Goal: Find specific page/section: Find specific page/section

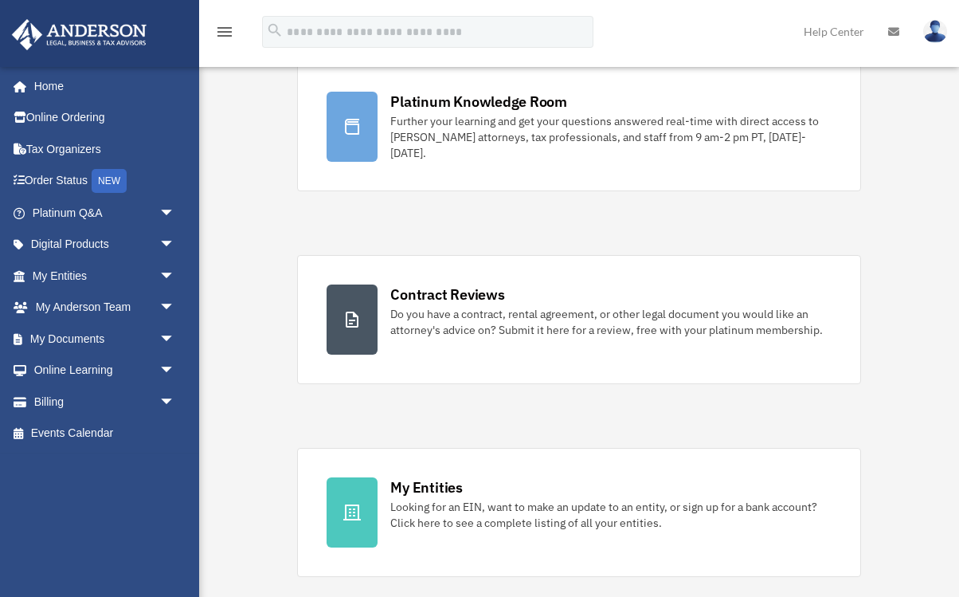
scroll to position [150, 0]
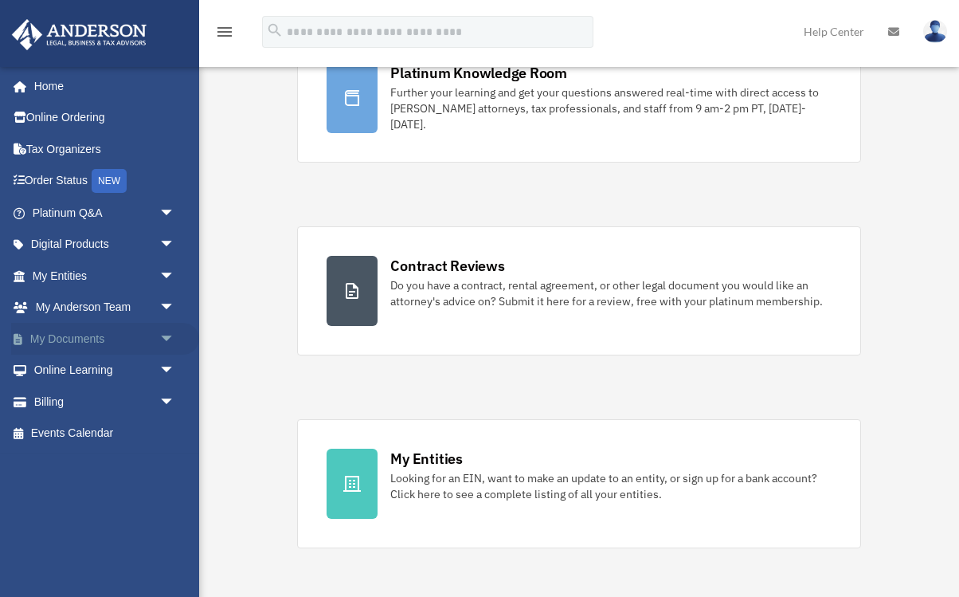
click at [167, 337] on span "arrow_drop_down" at bounding box center [175, 339] width 32 height 33
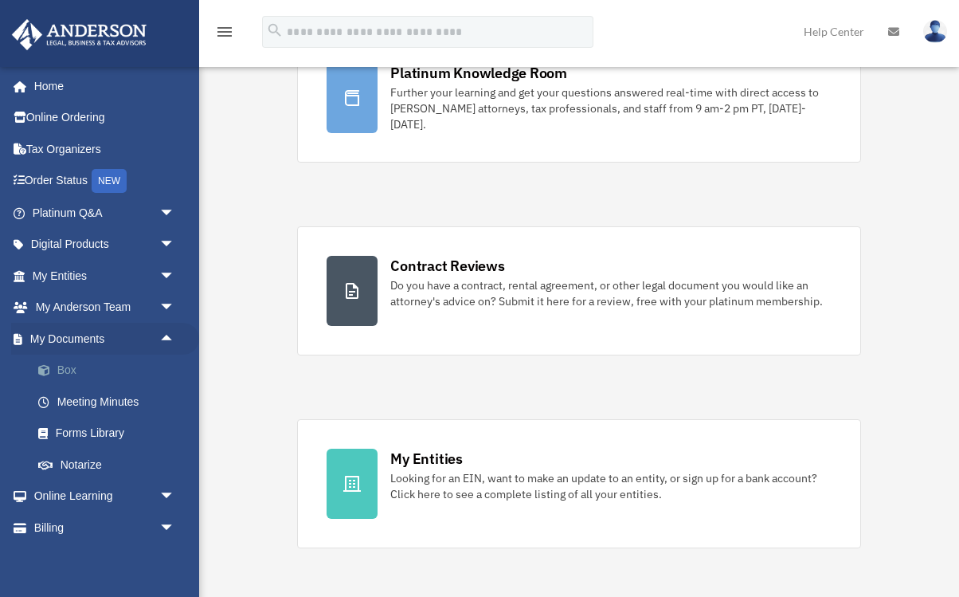
click at [68, 362] on link "Box" at bounding box center [110, 370] width 177 height 32
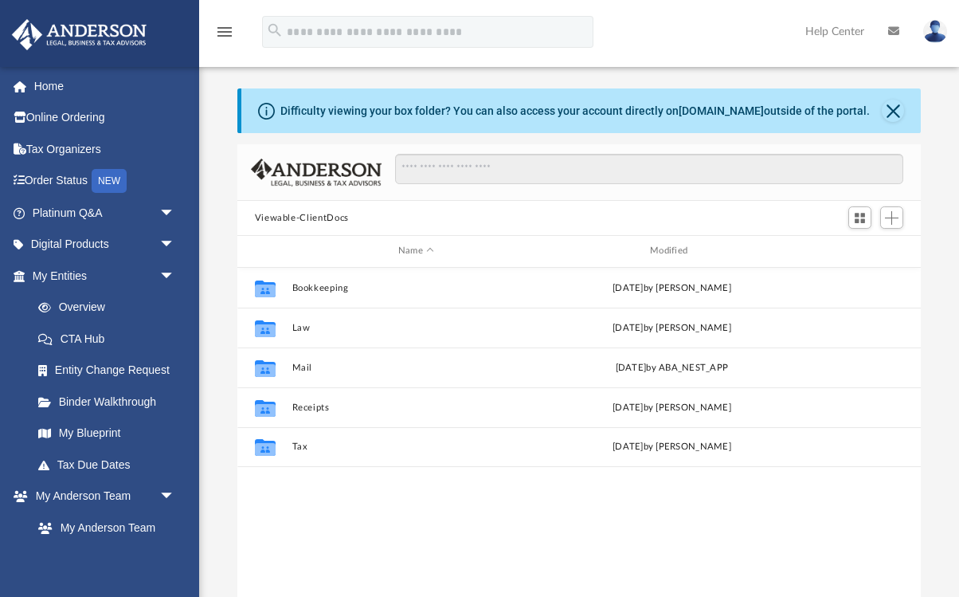
scroll to position [1, 1]
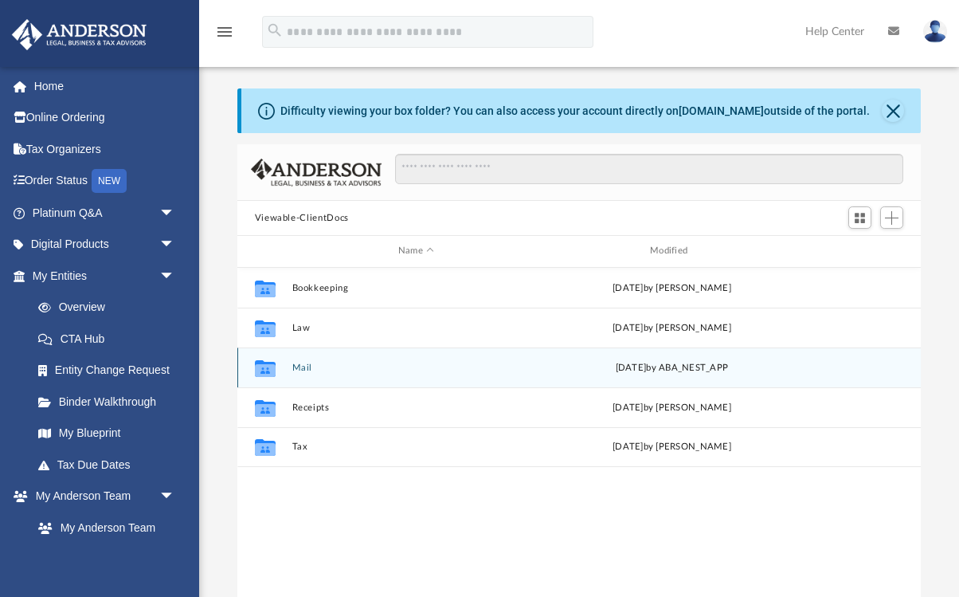
click at [307, 367] on button "Mail" at bounding box center [416, 367] width 248 height 10
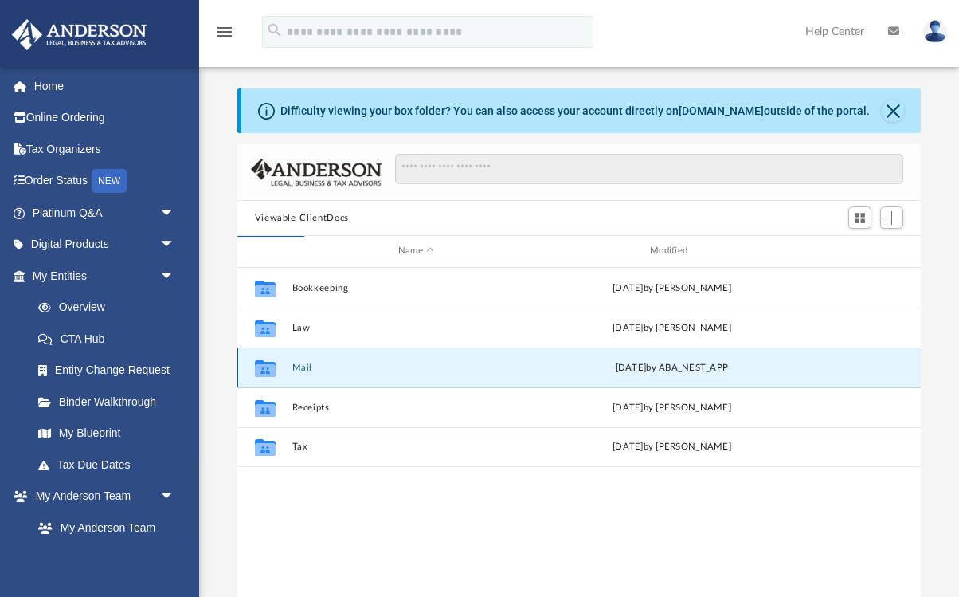
click at [307, 367] on button "Mail" at bounding box center [416, 367] width 248 height 10
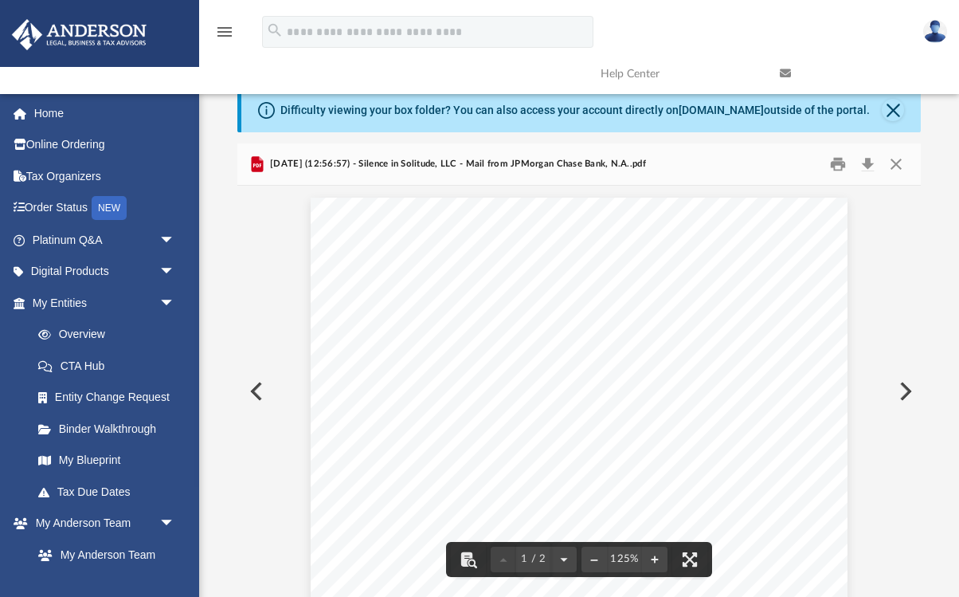
scroll to position [0, 0]
click at [893, 166] on button "Close" at bounding box center [896, 164] width 29 height 25
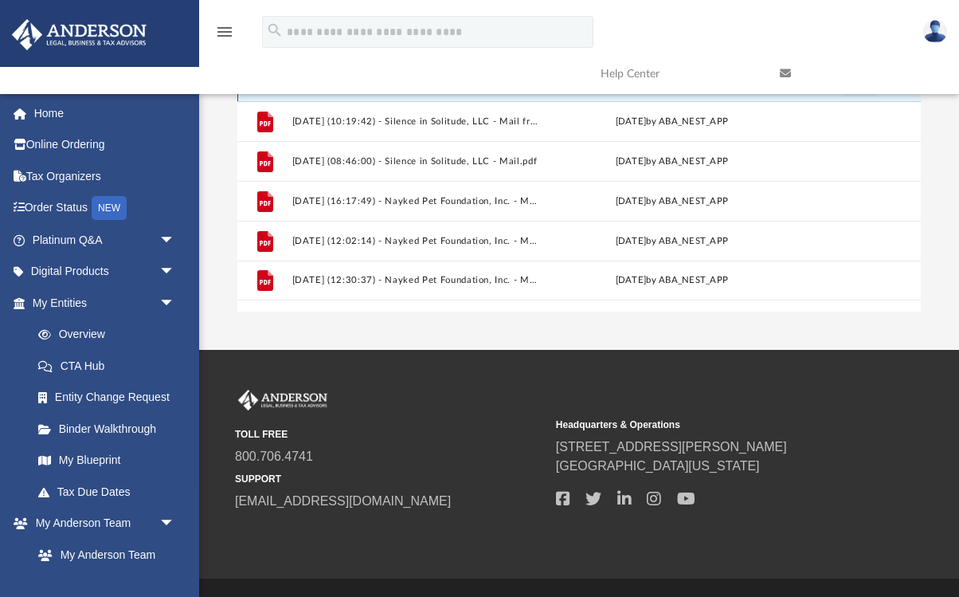
scroll to position [285, 0]
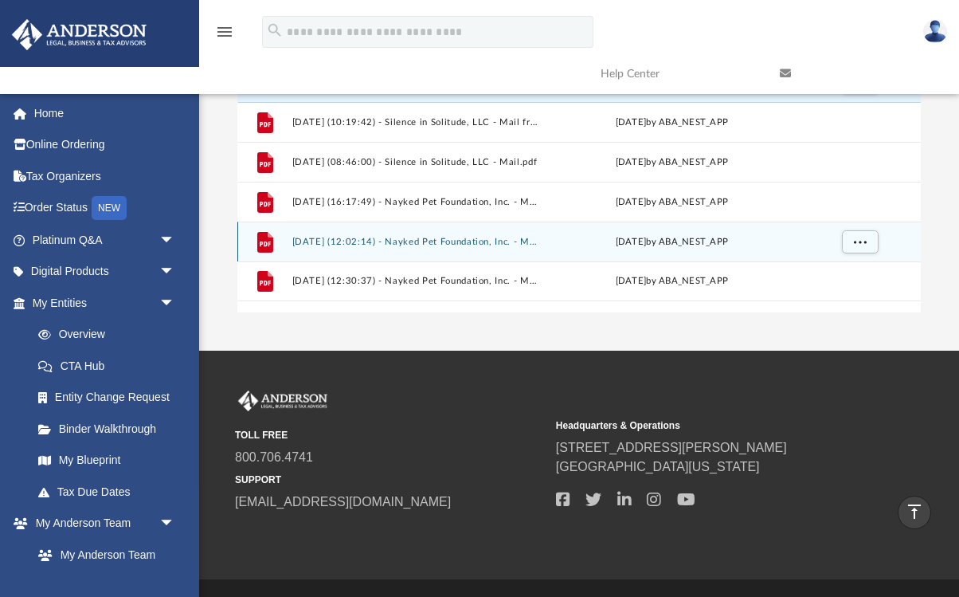
click at [432, 242] on button "2025.09.25 (12:02:14) - Nayked Pet Foundation, Inc. - Mail from Internal Revenu…" at bounding box center [416, 242] width 248 height 10
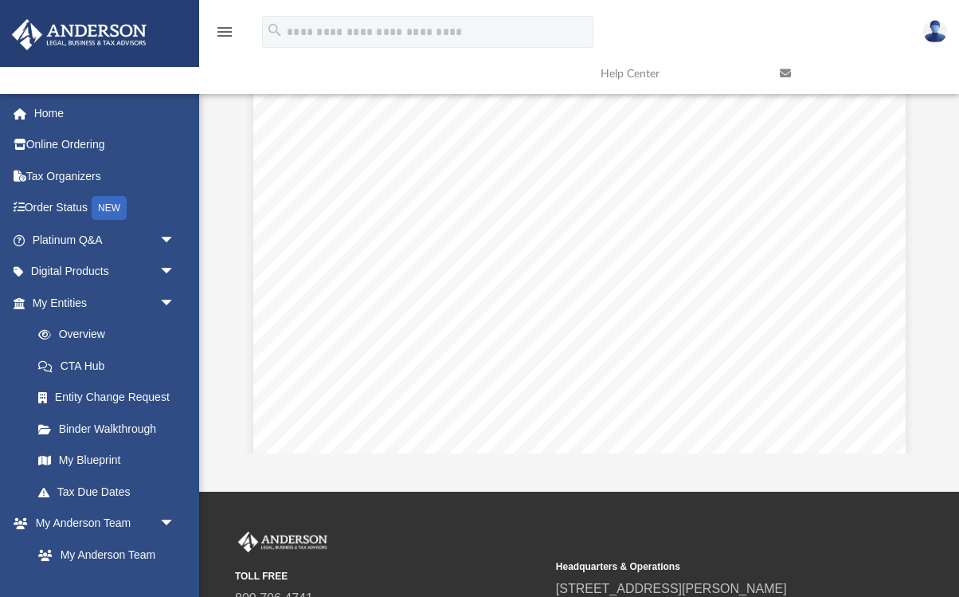
scroll to position [49, 0]
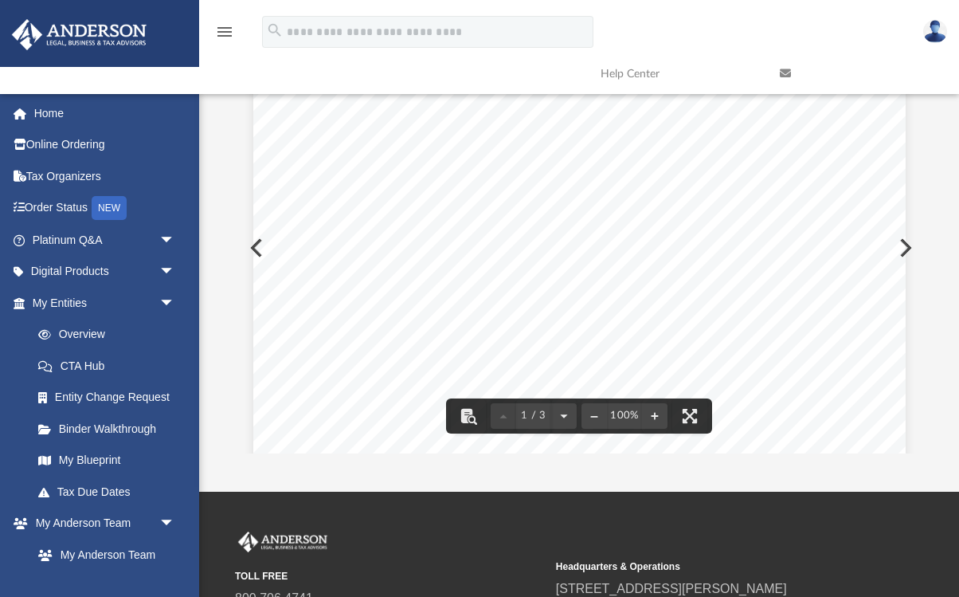
click at [256, 256] on div "Page 1" at bounding box center [579, 426] width 652 height 841
click at [255, 242] on div "Page 1" at bounding box center [579, 474] width 652 height 841
click at [248, 247] on button "Preview" at bounding box center [254, 247] width 35 height 45
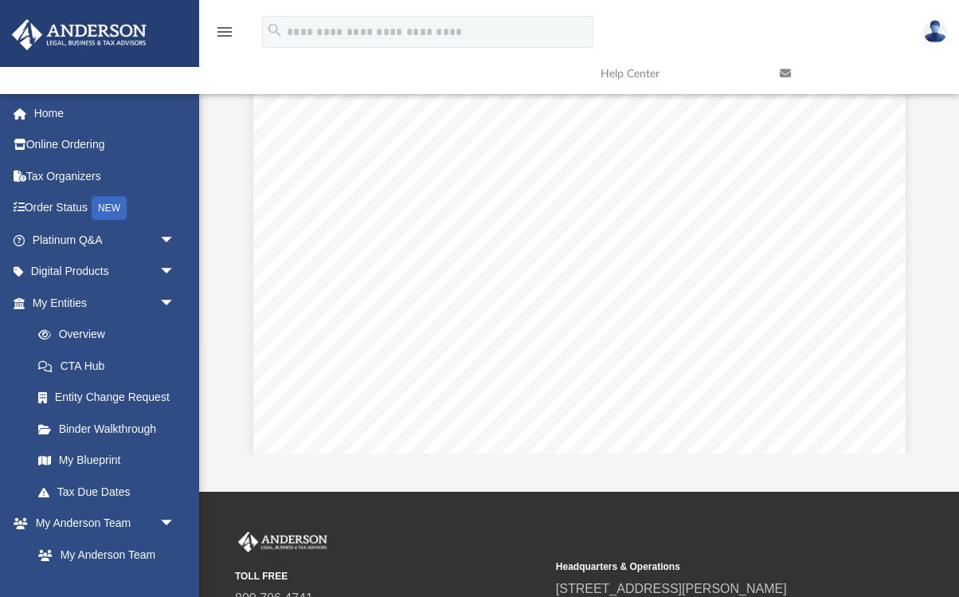
scroll to position [156, 0]
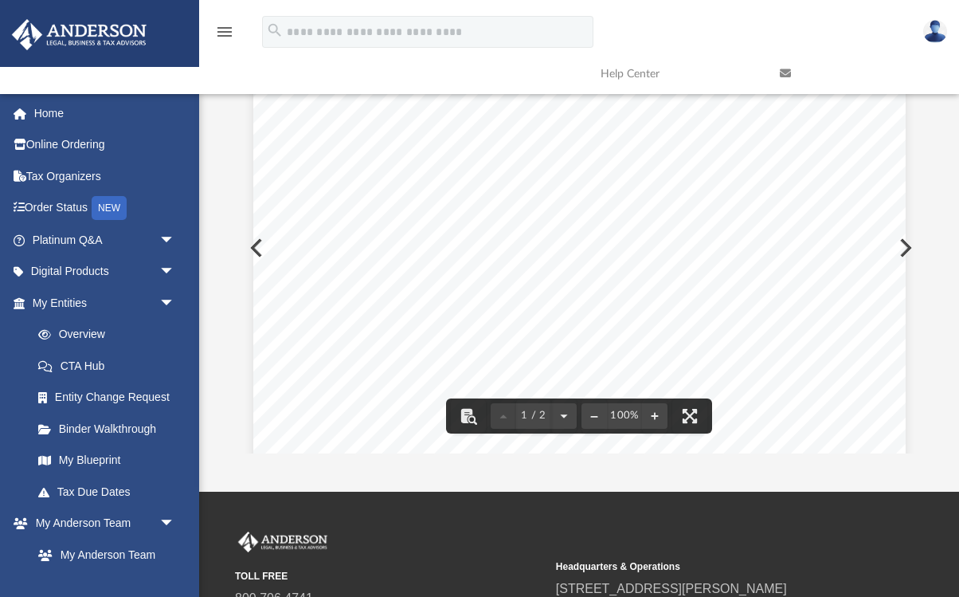
click at [911, 248] on button "Preview" at bounding box center [903, 247] width 35 height 45
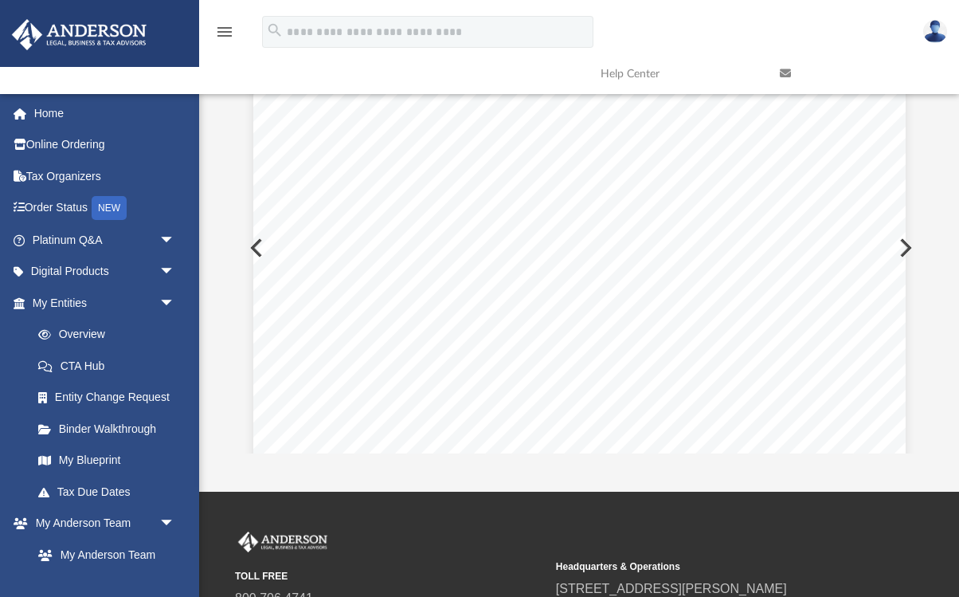
click at [906, 245] on button "Preview" at bounding box center [903, 247] width 35 height 45
